Goal: Use online tool/utility: Utilize a website feature to perform a specific function

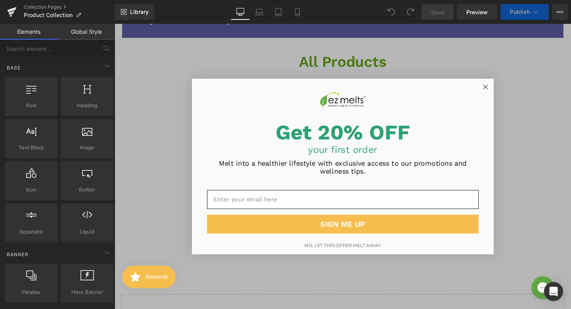
click at [506, 90] on circle "Close dialog" at bounding box center [505, 90] width 11 height 11
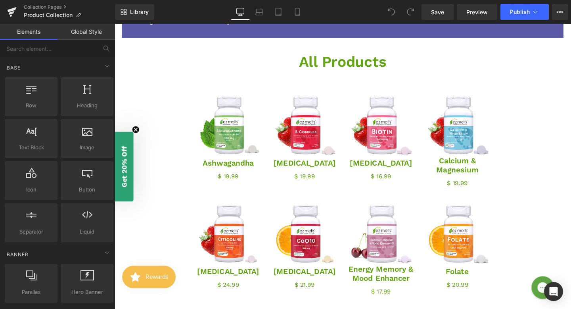
click at [138, 133] on icon "Close teaser" at bounding box center [136, 134] width 3 height 3
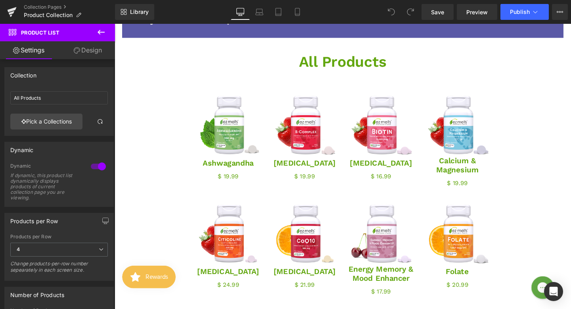
click at [101, 33] on icon at bounding box center [101, 32] width 10 height 10
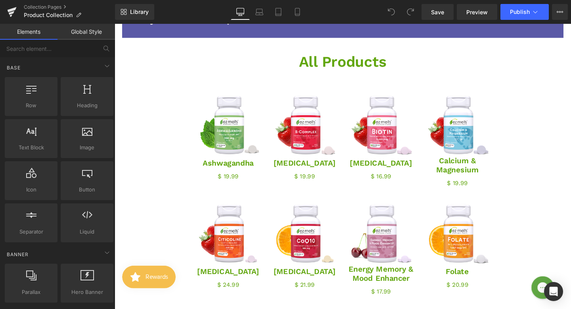
click at [92, 31] on link "Global Style" at bounding box center [87, 32] width 58 height 16
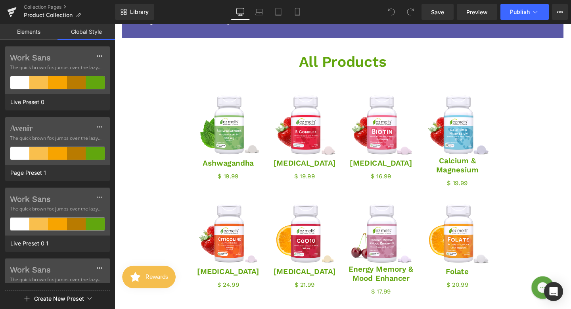
click at [27, 30] on link "Elements" at bounding box center [29, 32] width 58 height 16
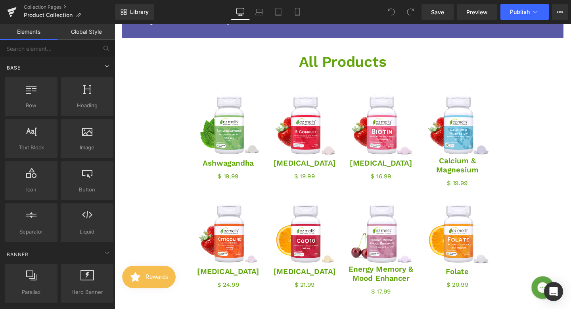
click at [23, 70] on div "Base" at bounding box center [59, 68] width 112 height 16
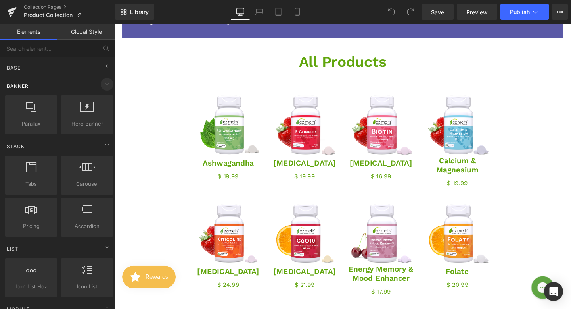
click at [101, 82] on span at bounding box center [107, 84] width 13 height 13
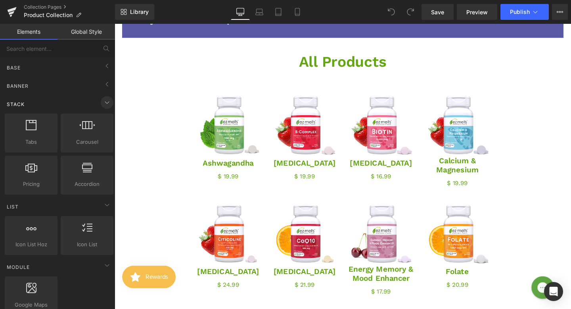
click at [102, 104] on icon at bounding box center [107, 103] width 10 height 10
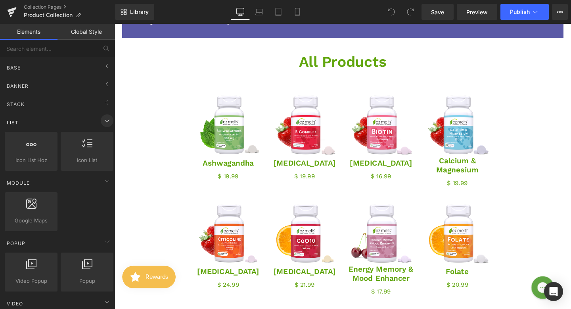
click at [104, 121] on icon at bounding box center [107, 121] width 10 height 10
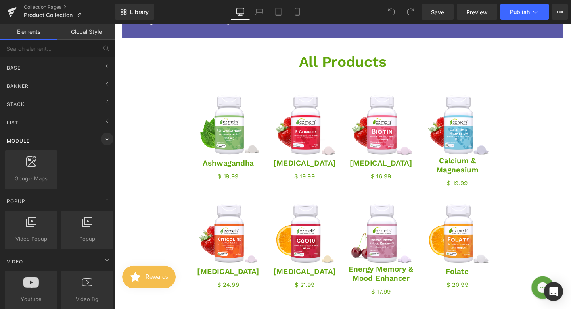
click at [106, 138] on icon at bounding box center [107, 139] width 10 height 10
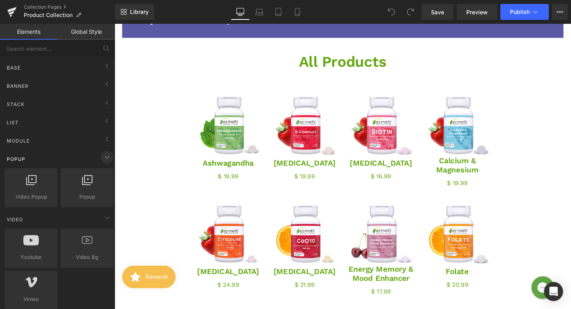
click at [108, 155] on icon at bounding box center [107, 157] width 10 height 10
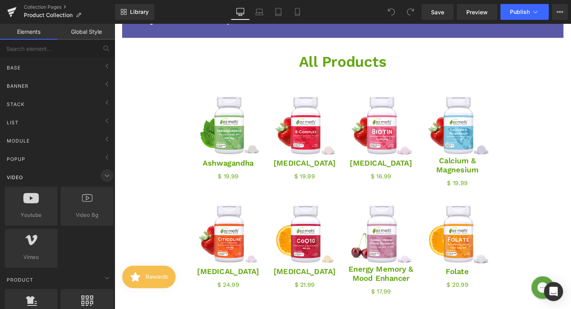
click at [108, 174] on icon at bounding box center [107, 176] width 10 height 10
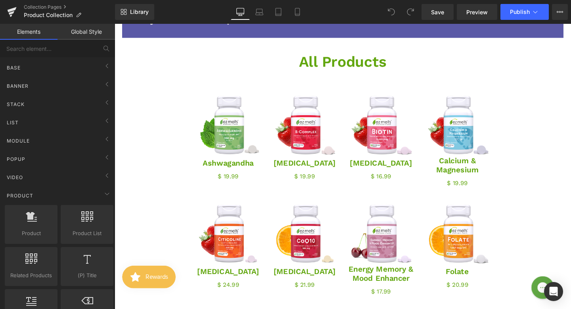
drag, startPoint x: 107, startPoint y: 192, endPoint x: 112, endPoint y: 229, distance: 38.0
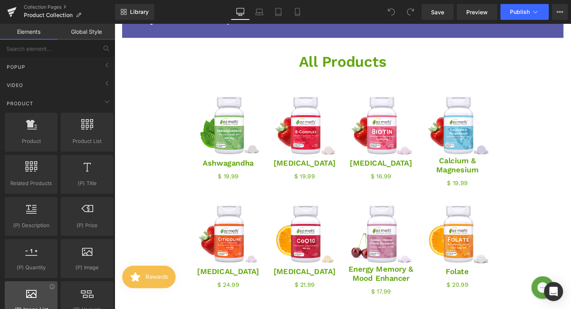
scroll to position [92, 0]
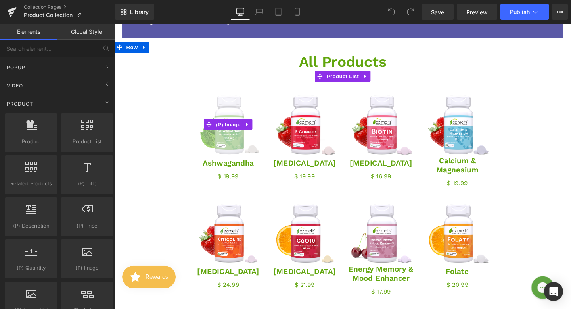
click at [233, 153] on img at bounding box center [234, 129] width 67 height 67
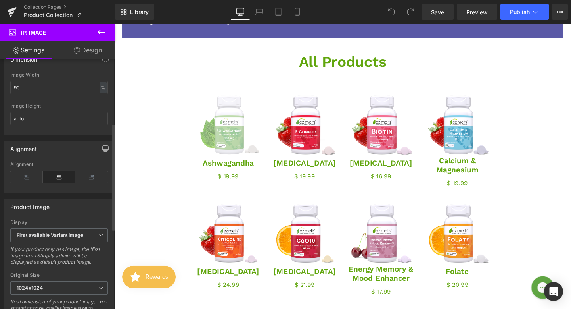
scroll to position [0, 0]
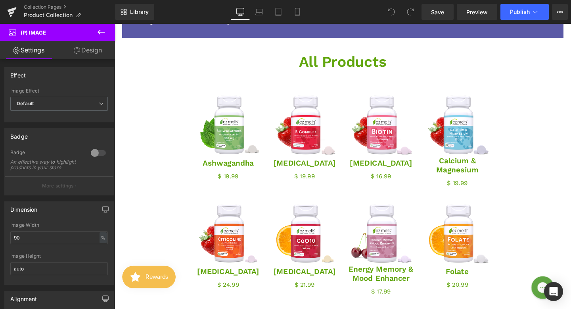
click at [92, 52] on link "Design" at bounding box center [88, 50] width 58 height 18
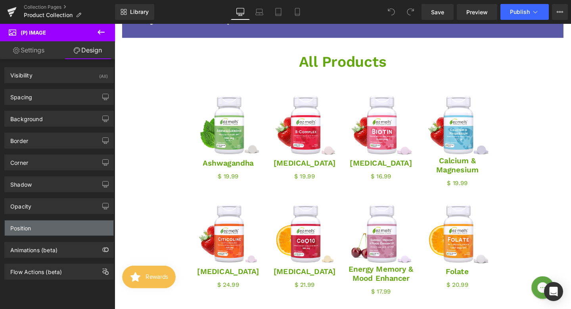
click at [40, 234] on div "Position" at bounding box center [59, 227] width 109 height 15
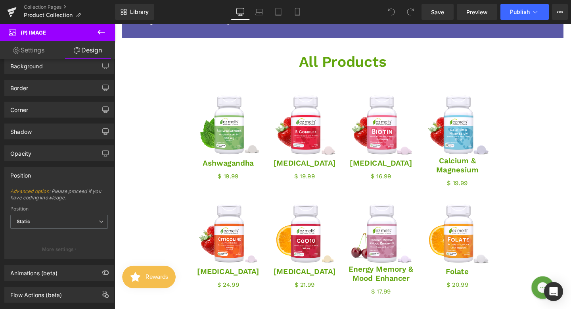
scroll to position [69, 0]
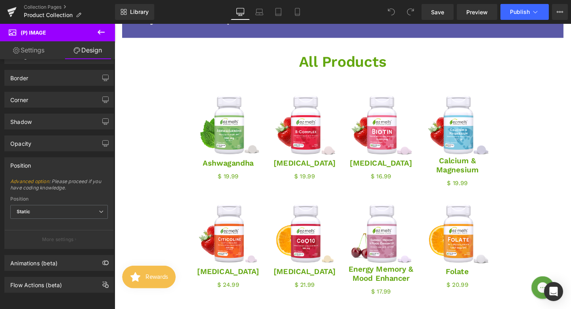
click at [102, 33] on icon at bounding box center [101, 32] width 10 height 10
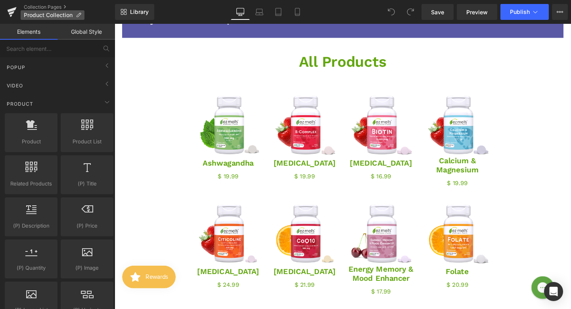
click at [42, 17] on span "Product Collection" at bounding box center [48, 15] width 49 height 6
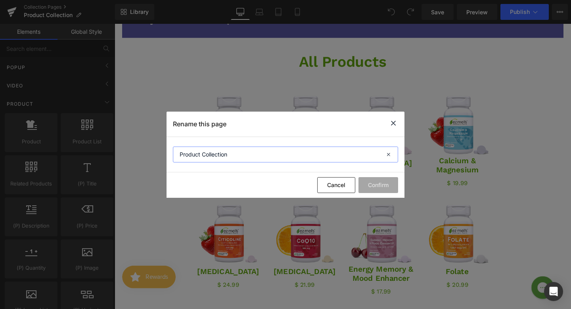
click at [271, 152] on input "Product Collection" at bounding box center [285, 154] width 225 height 16
click at [395, 126] on icon at bounding box center [394, 123] width 10 height 10
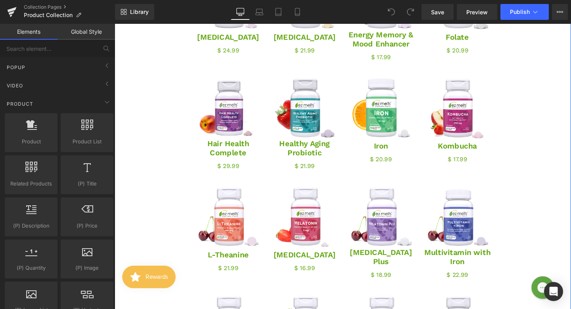
scroll to position [372, 0]
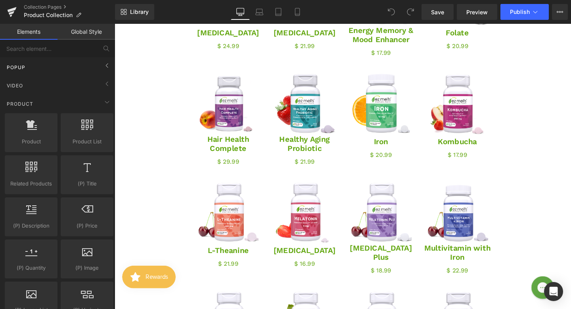
click at [46, 66] on div "Popup" at bounding box center [59, 67] width 112 height 16
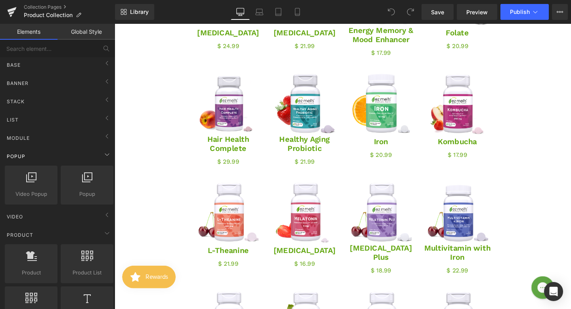
scroll to position [0, 0]
click at [46, 66] on div "Base" at bounding box center [59, 68] width 112 height 16
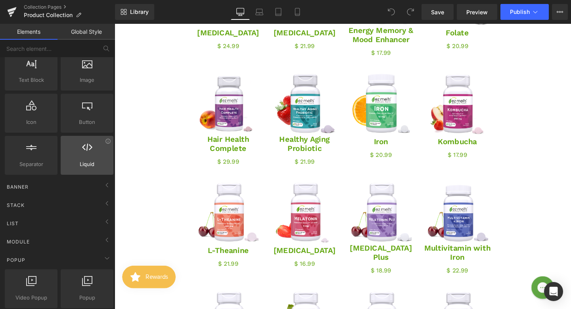
scroll to position [69, 0]
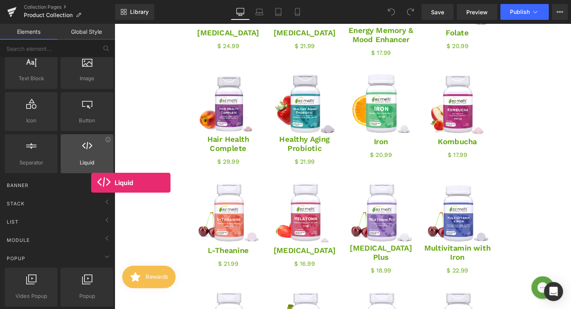
click at [91, 164] on span "Liquid" at bounding box center [87, 162] width 48 height 8
click at [87, 156] on div at bounding box center [87, 149] width 48 height 18
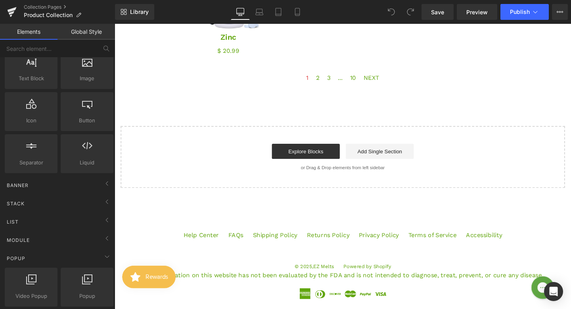
scroll to position [1047, 0]
click at [202, 153] on div "Explore Blocks Add Single Section" at bounding box center [355, 156] width 442 height 16
click at [392, 10] on icon at bounding box center [391, 11] width 7 height 7
click at [407, 8] on span at bounding box center [411, 12] width 16 height 16
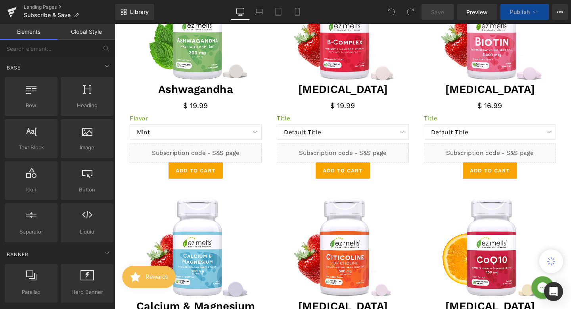
scroll to position [792, 0]
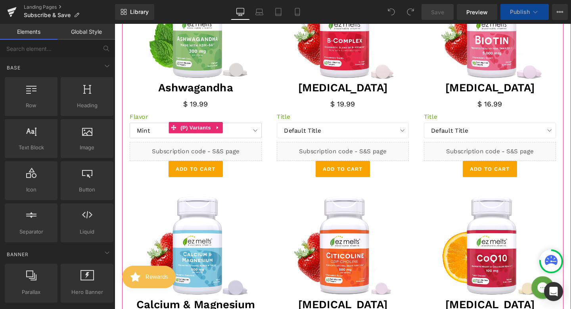
click at [256, 138] on select "Mint Apple [PERSON_NAME]" at bounding box center [200, 136] width 139 height 16
click at [246, 132] on select "Mint Apple [PERSON_NAME]" at bounding box center [200, 136] width 139 height 16
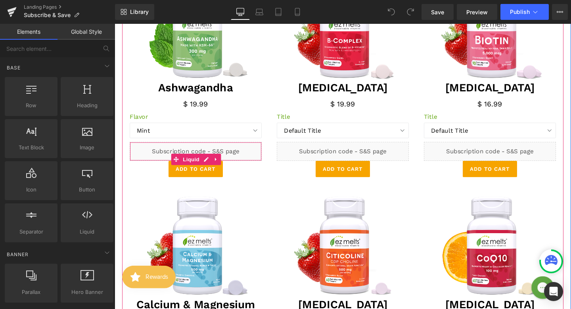
click at [245, 159] on div "Liquid" at bounding box center [200, 158] width 139 height 20
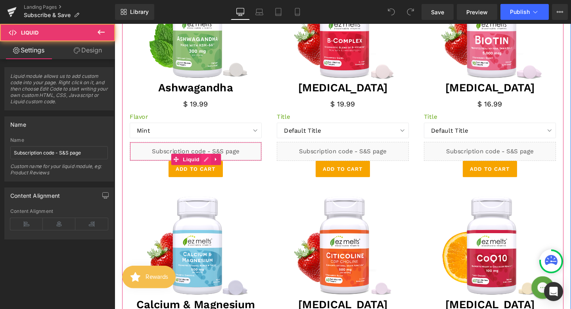
click at [210, 164] on div "Liquid" at bounding box center [200, 158] width 139 height 20
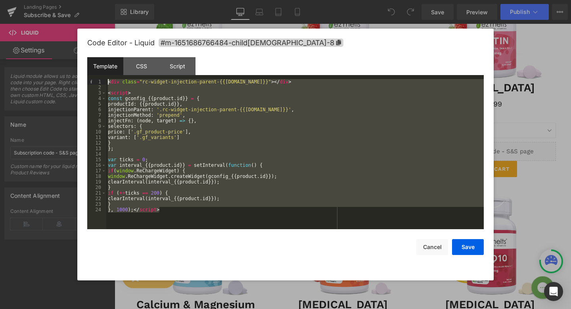
drag, startPoint x: 165, startPoint y: 208, endPoint x: 103, endPoint y: 82, distance: 141.3
click at [103, 82] on pre "1 2 3 4 5 6 7 8 9 10 11 12 13 14 15 16 17 18 19 20 21 22 23 24 < div class = "r…" at bounding box center [285, 154] width 397 height 150
click at [140, 63] on div "CSS" at bounding box center [141, 66] width 36 height 18
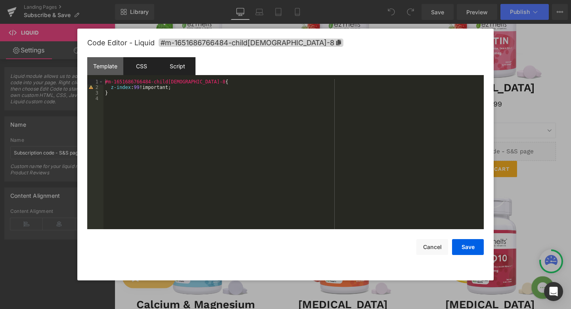
click at [175, 63] on div "Script" at bounding box center [178, 66] width 36 height 18
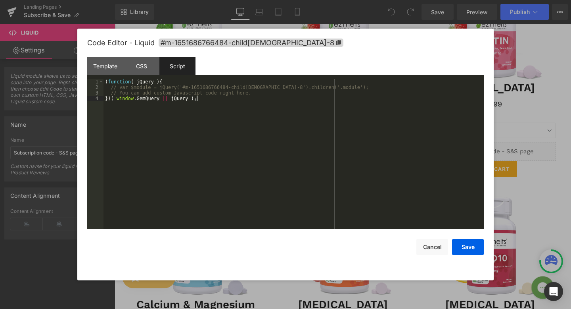
click at [157, 144] on div "( function ( jQuery ) { // var $module = jQuery('#m-1651686766484-child[DEMOGRA…" at bounding box center [294, 159] width 381 height 161
click at [104, 67] on div "Template" at bounding box center [105, 66] width 36 height 18
